Goal: Task Accomplishment & Management: Use online tool/utility

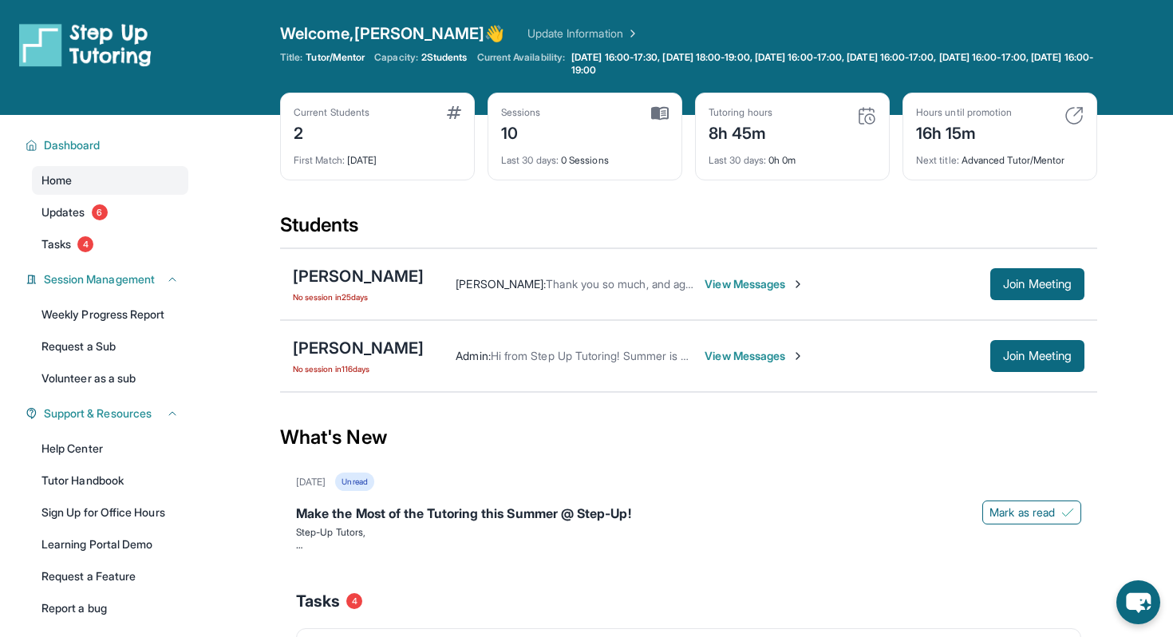
scroll to position [73, 0]
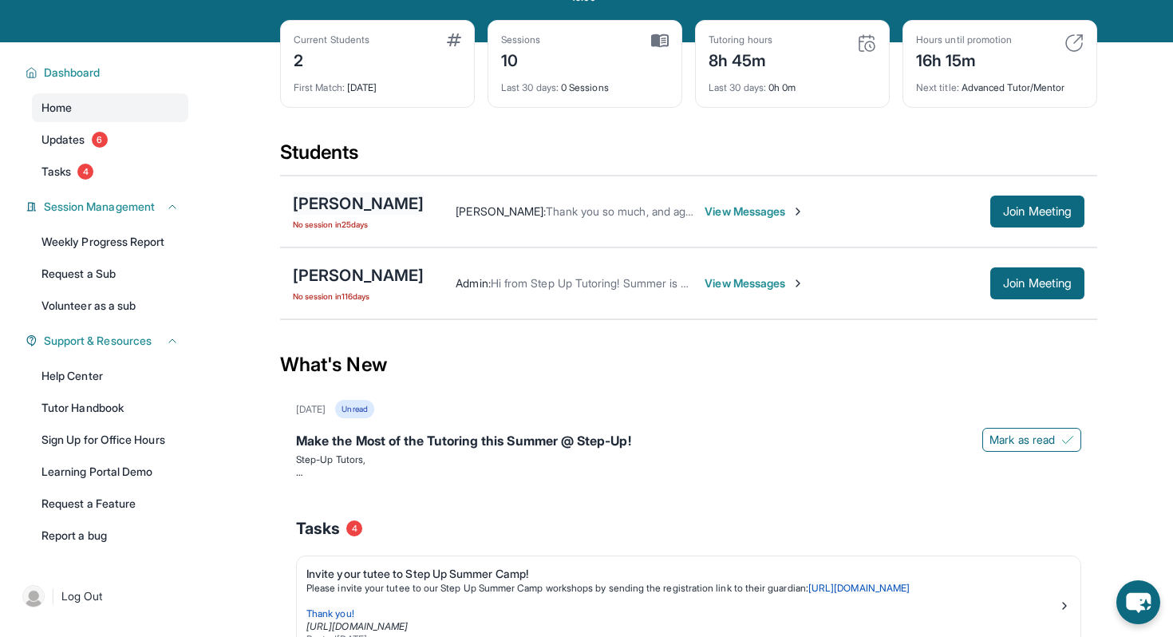
click at [382, 199] on div "[PERSON_NAME]" at bounding box center [358, 203] width 131 height 22
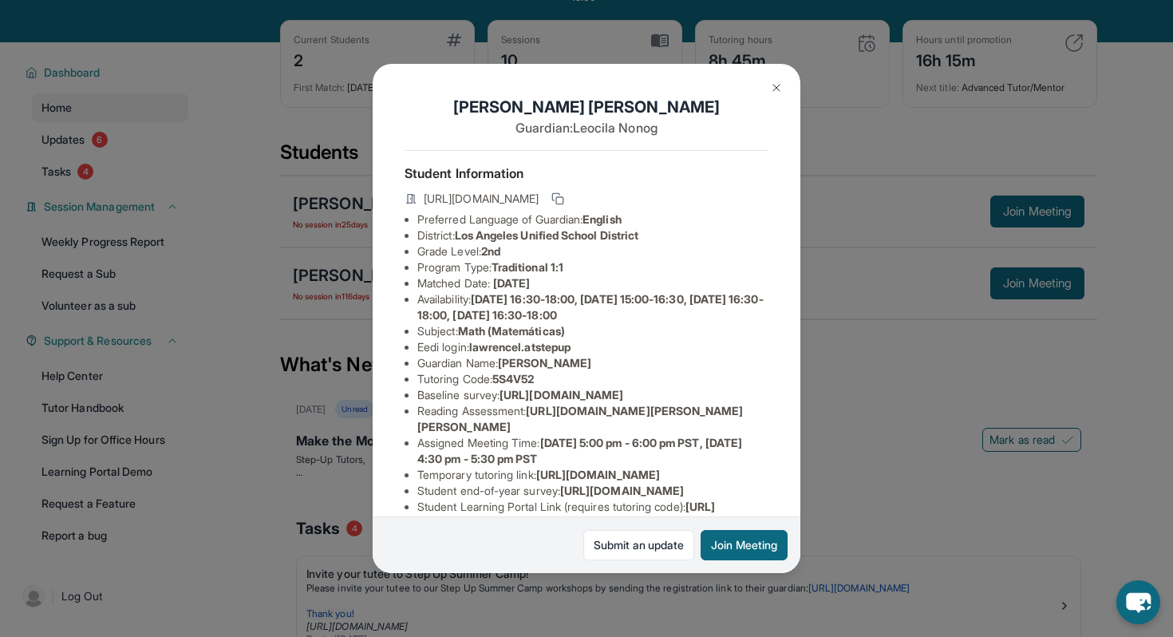
click at [539, 199] on span "[URL][DOMAIN_NAME]" at bounding box center [481, 199] width 115 height 16
click at [539, 195] on span "[URL][DOMAIN_NAME]" at bounding box center [481, 199] width 115 height 16
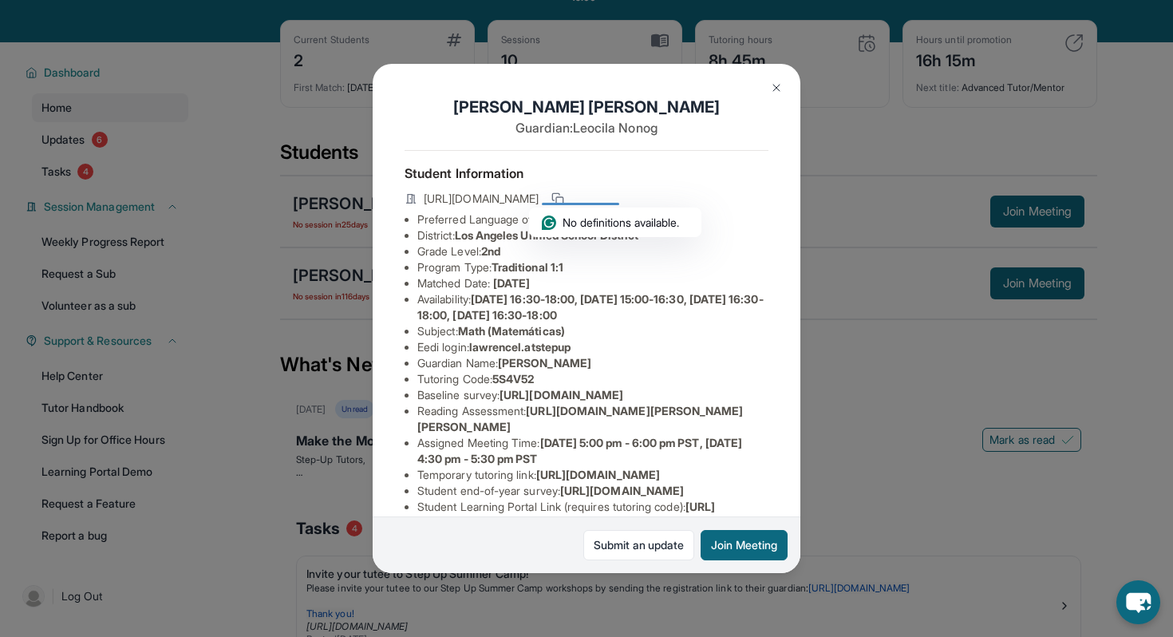
click at [624, 347] on li "Eedi login : lawrencel.atstepup" at bounding box center [592, 347] width 351 height 16
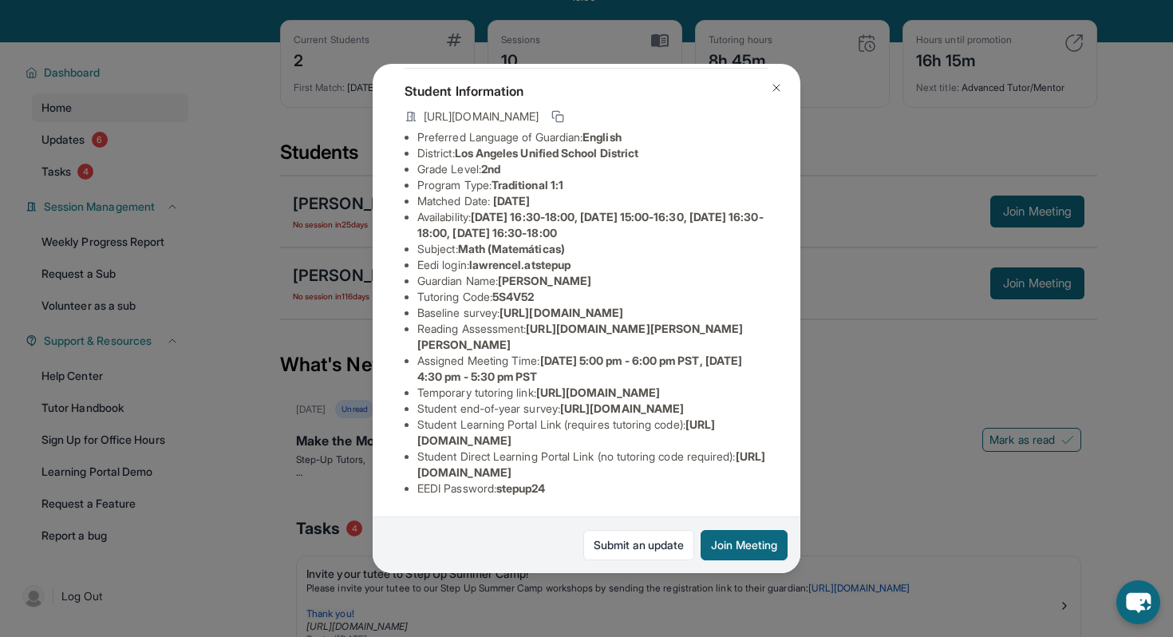
scroll to position [225, 0]
drag, startPoint x: 413, startPoint y: 471, endPoint x: 753, endPoint y: 475, distance: 339.9
click at [753, 475] on ul "Preferred Language of Guardian: English District: [GEOGRAPHIC_DATA] Unified Sch…" at bounding box center [586, 312] width 364 height 367
click at [753, 475] on li "Student Direct Learning Portal Link (no tutoring code required) : [URL][DOMAIN_…" at bounding box center [592, 464] width 351 height 32
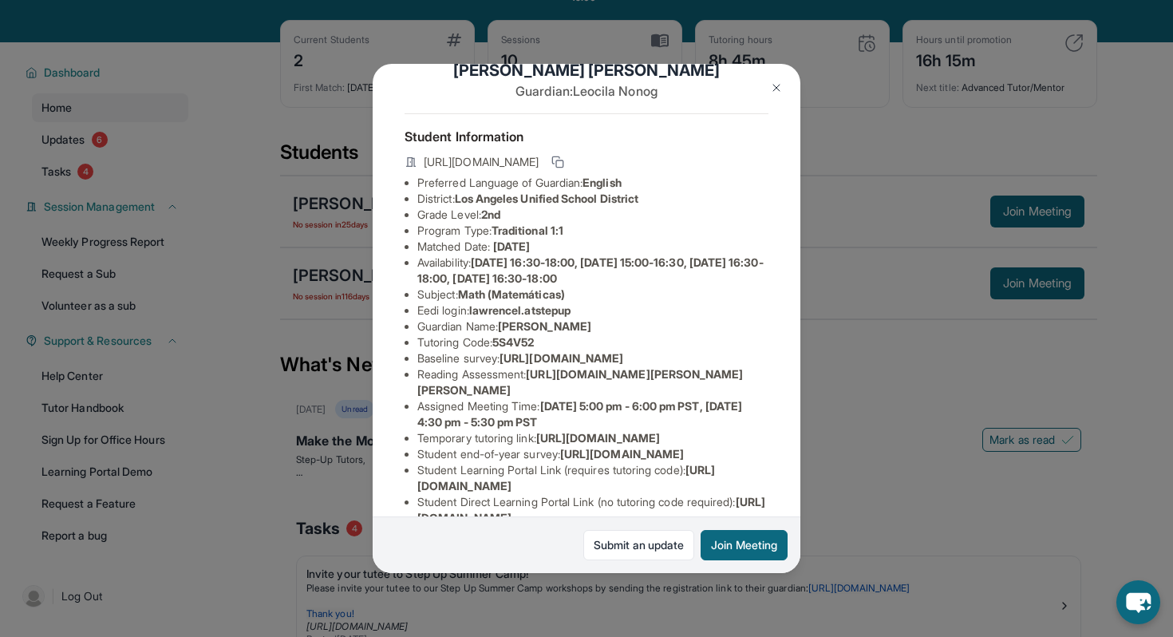
scroll to position [34, 0]
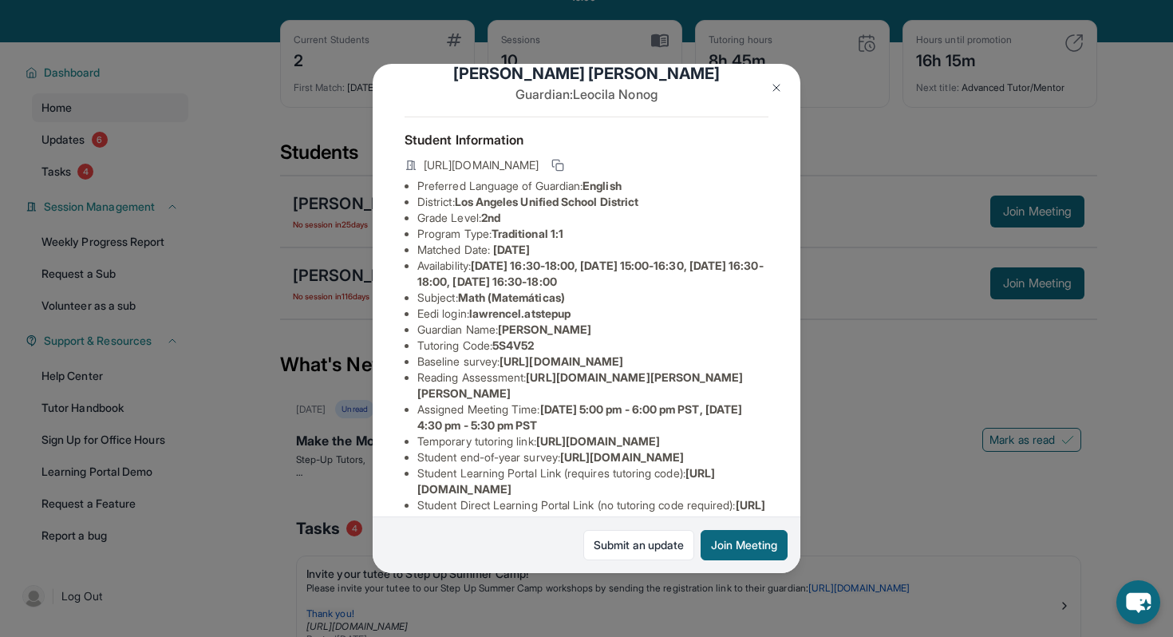
click at [782, 93] on img at bounding box center [776, 87] width 13 height 13
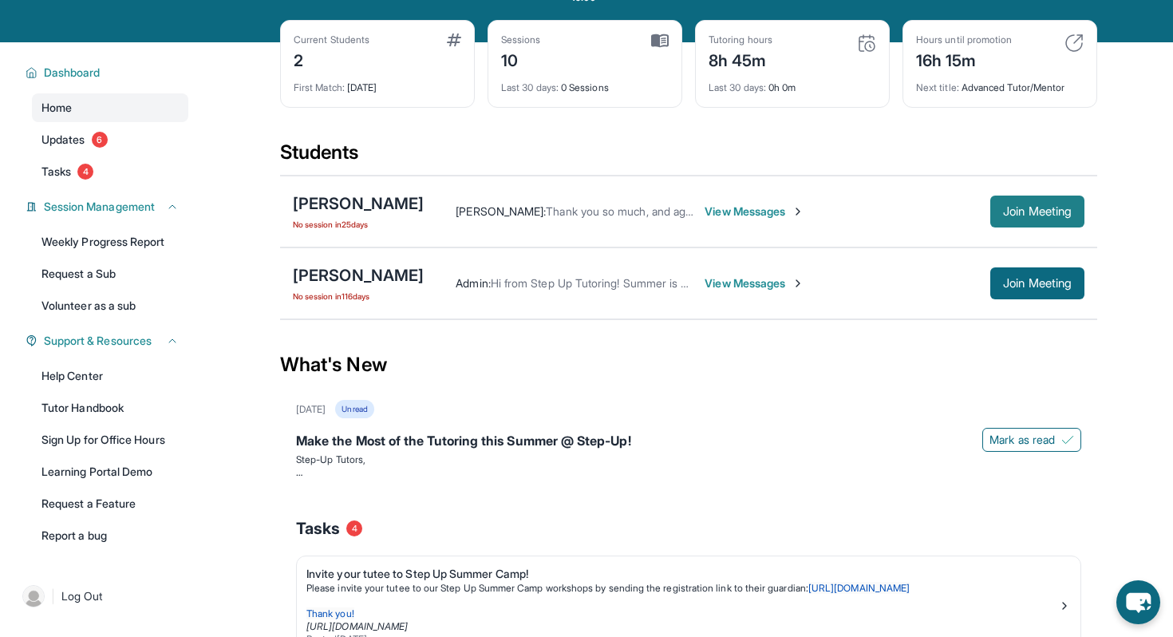
click at [1020, 198] on button "Join Meeting" at bounding box center [1037, 211] width 94 height 32
